Goal: Transaction & Acquisition: Subscribe to service/newsletter

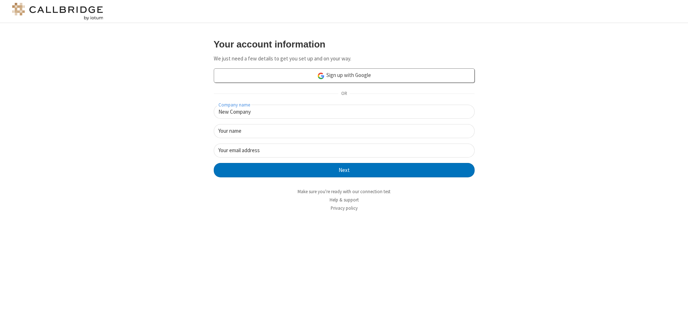
type input "New Company"
type input "New User"
type input "[EMAIL_ADDRESS][DOMAIN_NAME]"
click button "Next" at bounding box center [344, 170] width 261 height 14
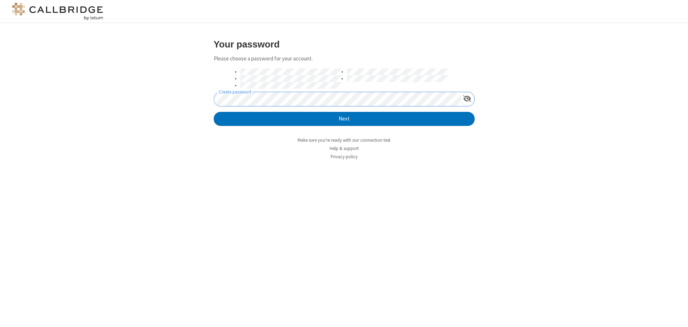
click button "Next" at bounding box center [344, 119] width 261 height 14
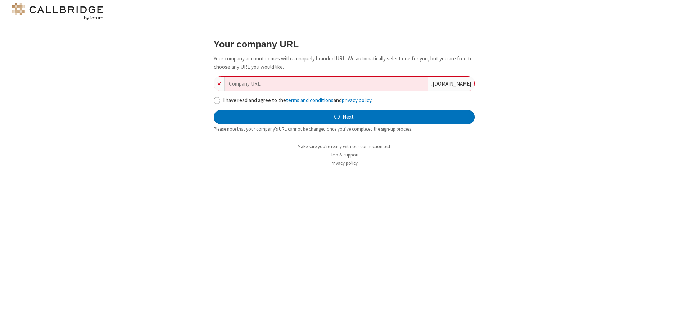
type input "new-company-directional-7246"
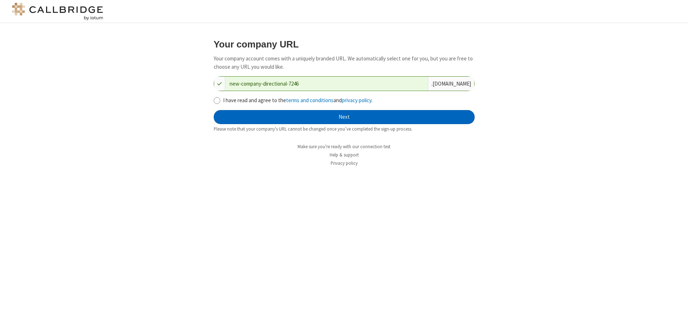
click at [344, 117] on button "Next" at bounding box center [344, 117] width 261 height 14
